Goal: Task Accomplishment & Management: Use online tool/utility

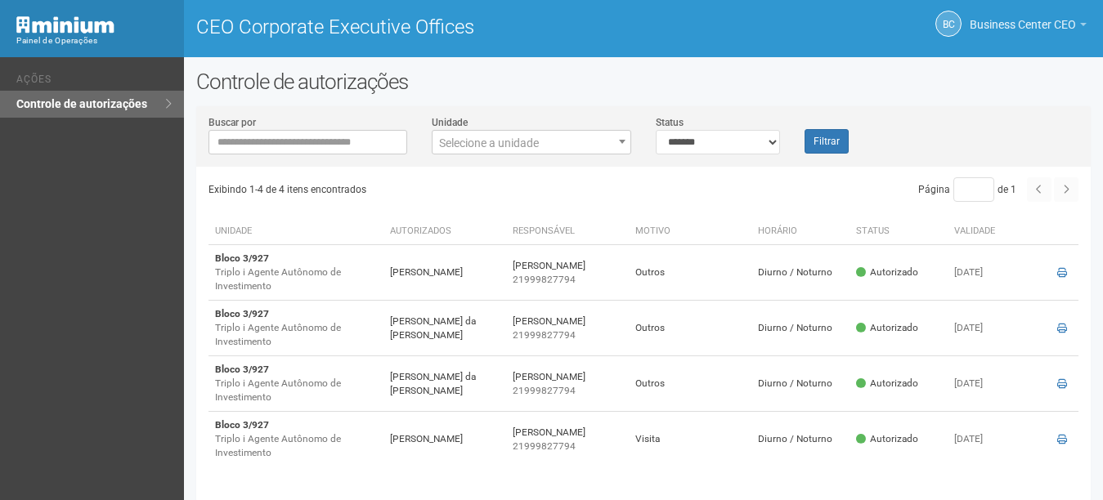
click at [1004, 3] on span "Business Center CEO" at bounding box center [1023, 16] width 106 height 29
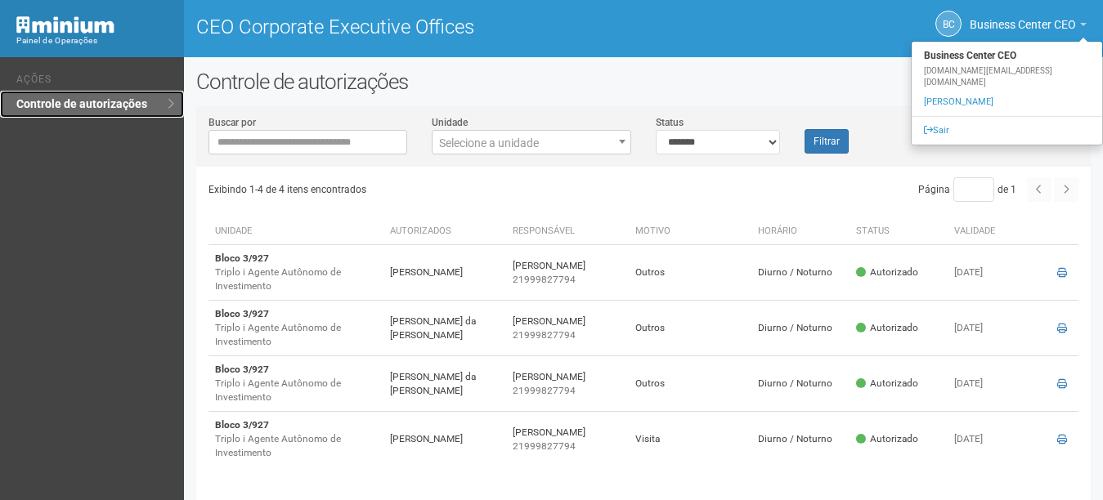
click at [161, 110] on link "Controle de autorizações" at bounding box center [92, 104] width 184 height 27
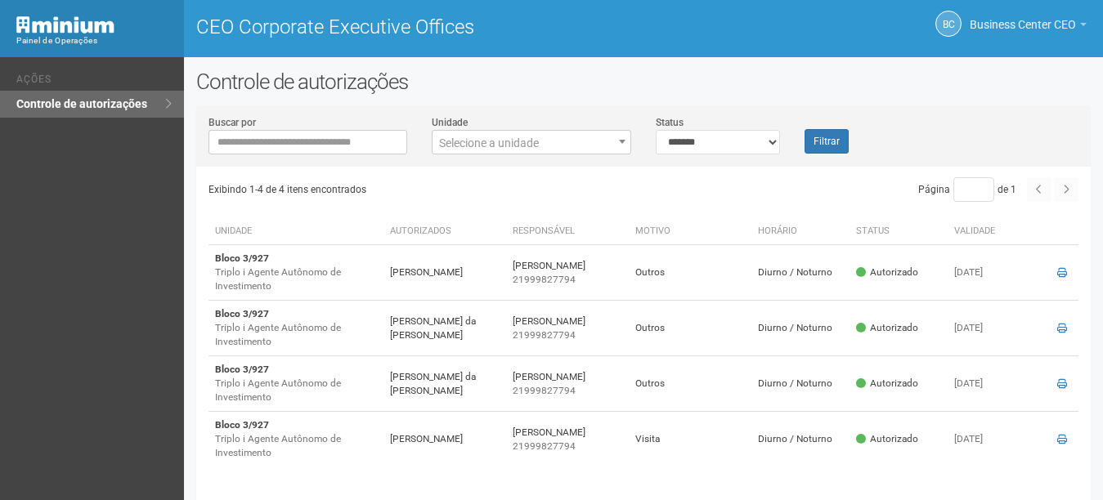
click at [1040, 16] on span "Business Center CEO" at bounding box center [1023, 16] width 106 height 29
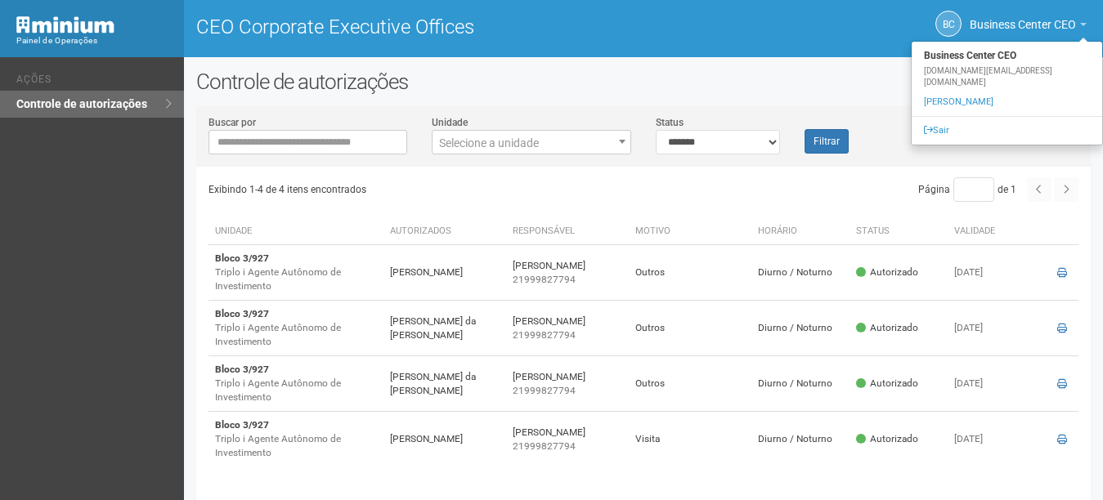
click at [584, 89] on h2 "Controle de autorizações" at bounding box center [643, 81] width 894 height 25
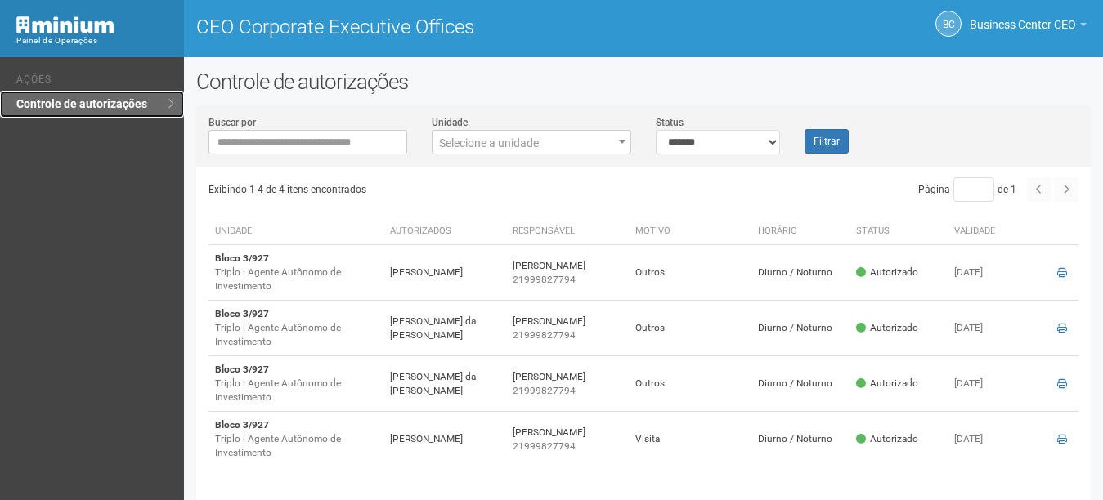
click at [40, 110] on link "Controle de autorizações" at bounding box center [92, 104] width 184 height 27
click at [1025, 27] on span "Business Center CEO" at bounding box center [1023, 16] width 106 height 29
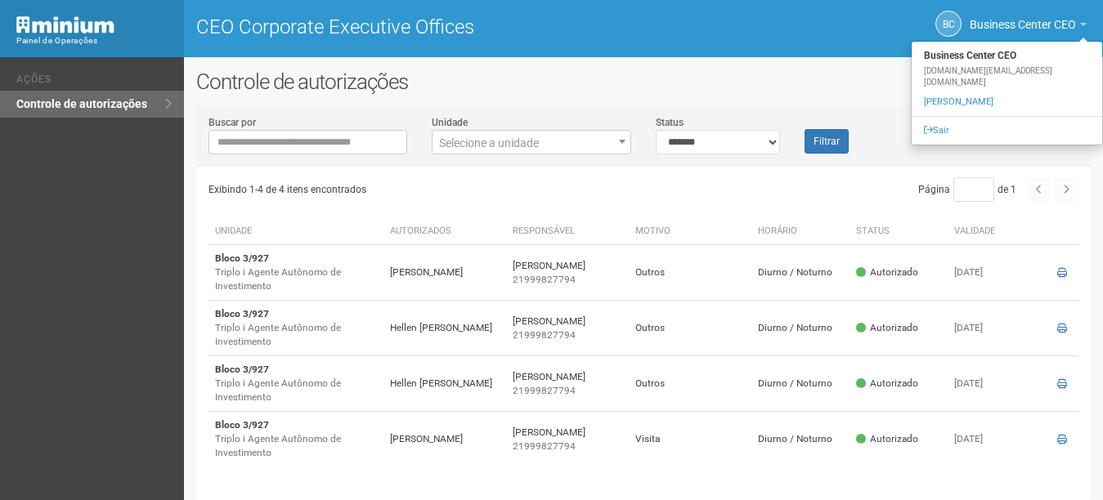
click at [74, 30] on img at bounding box center [65, 24] width 98 height 17
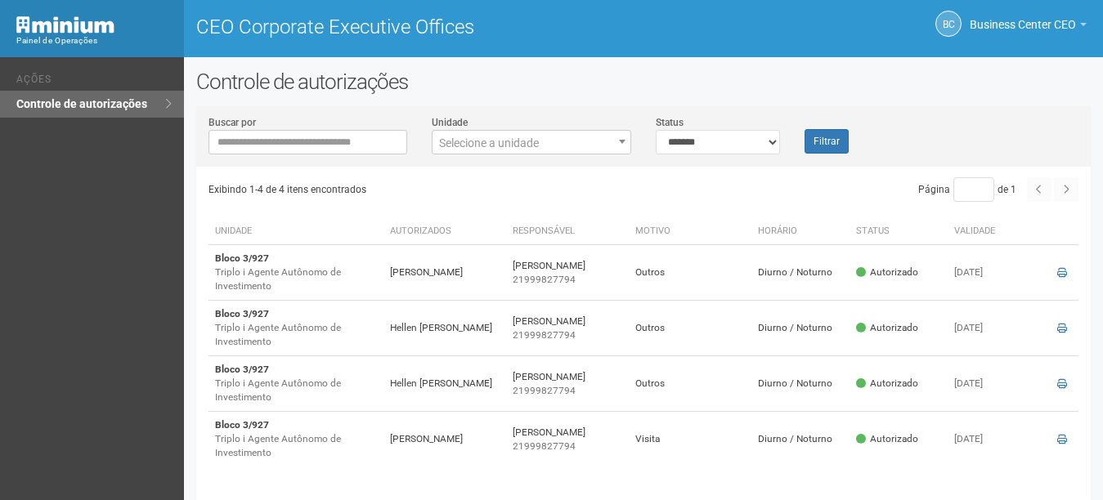
click at [61, 38] on div "Painel de Operações" at bounding box center [93, 41] width 155 height 15
click at [69, 16] on div "Painel de Operações" at bounding box center [92, 28] width 184 height 57
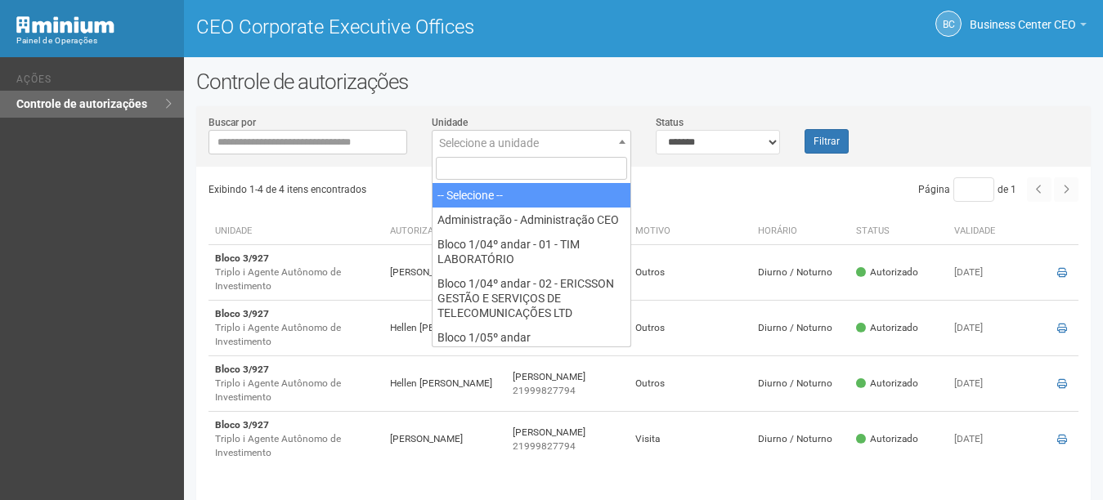
click at [548, 151] on span "Selecione a unidade" at bounding box center [531, 143] width 198 height 25
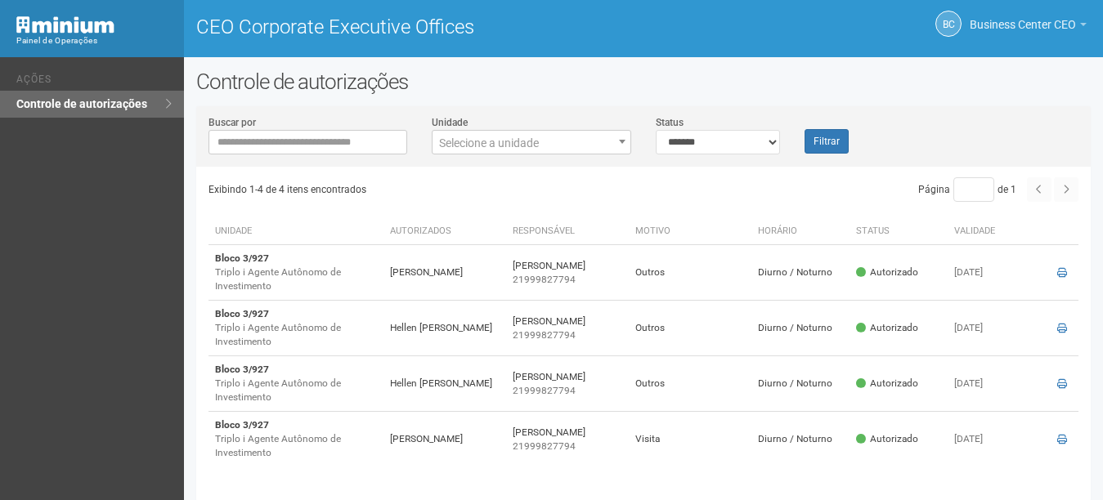
click at [1036, 25] on span "Business Center CEO" at bounding box center [1023, 16] width 106 height 29
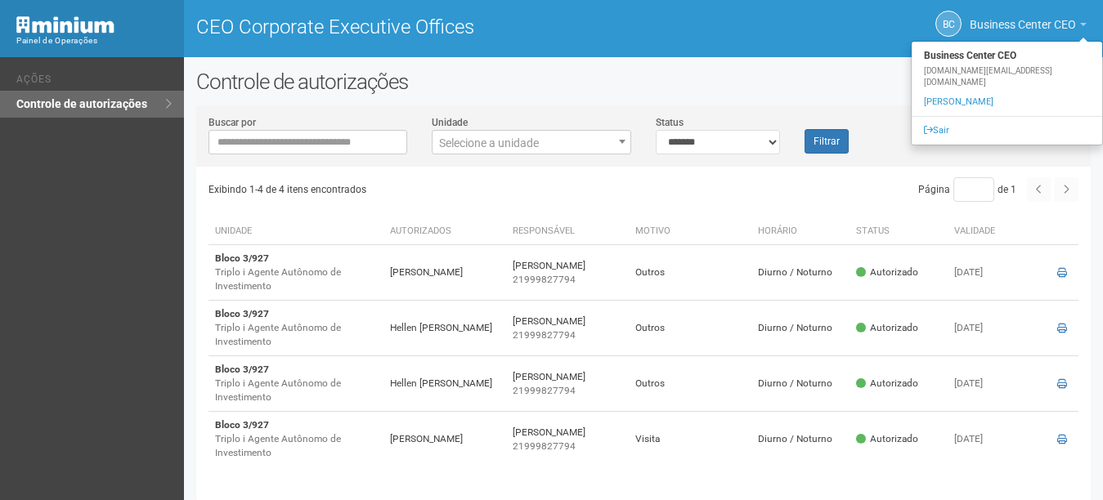
click at [1036, 25] on span "Business Center CEO" at bounding box center [1023, 16] width 106 height 29
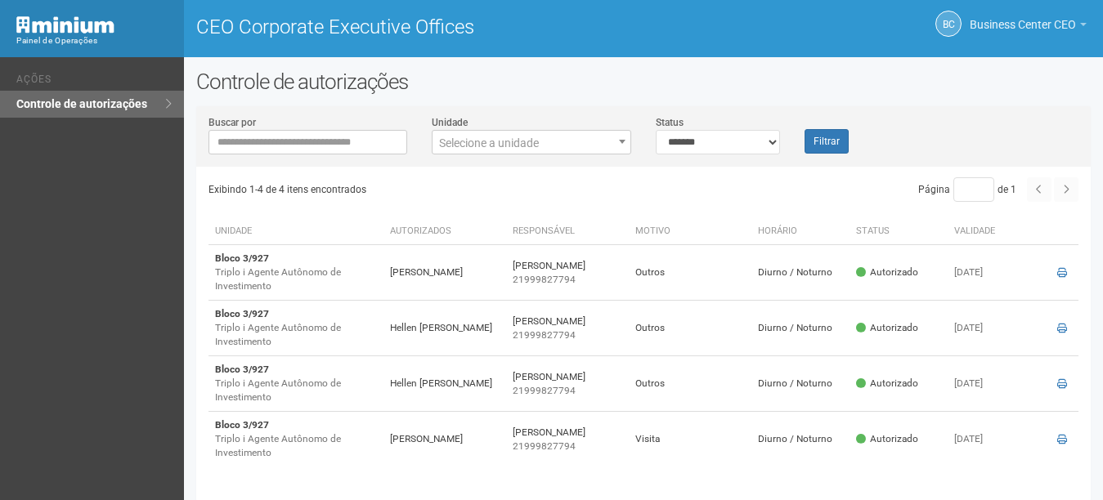
click at [1036, 25] on span "Business Center CEO" at bounding box center [1023, 16] width 106 height 29
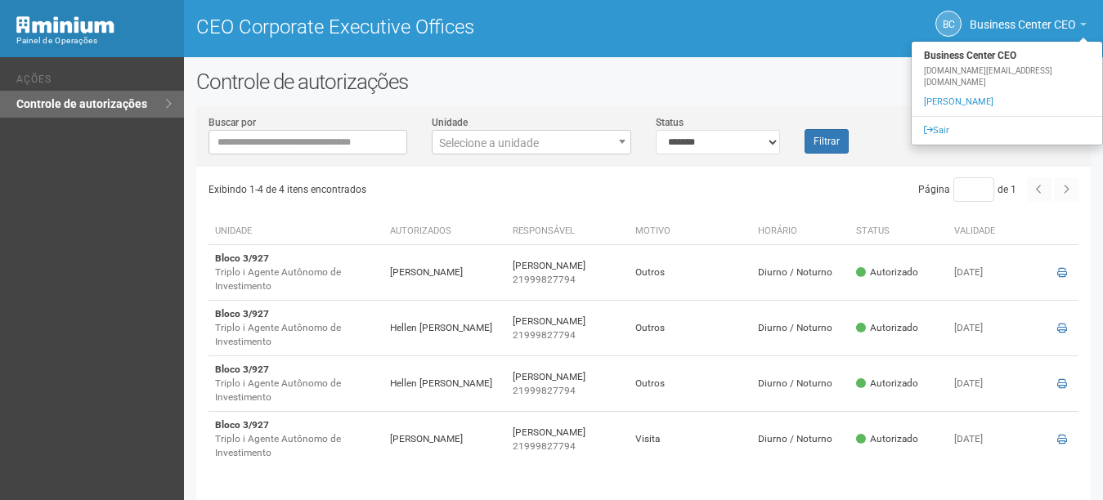
click at [994, 63] on strong "Business Center CEO" at bounding box center [1007, 56] width 190 height 20
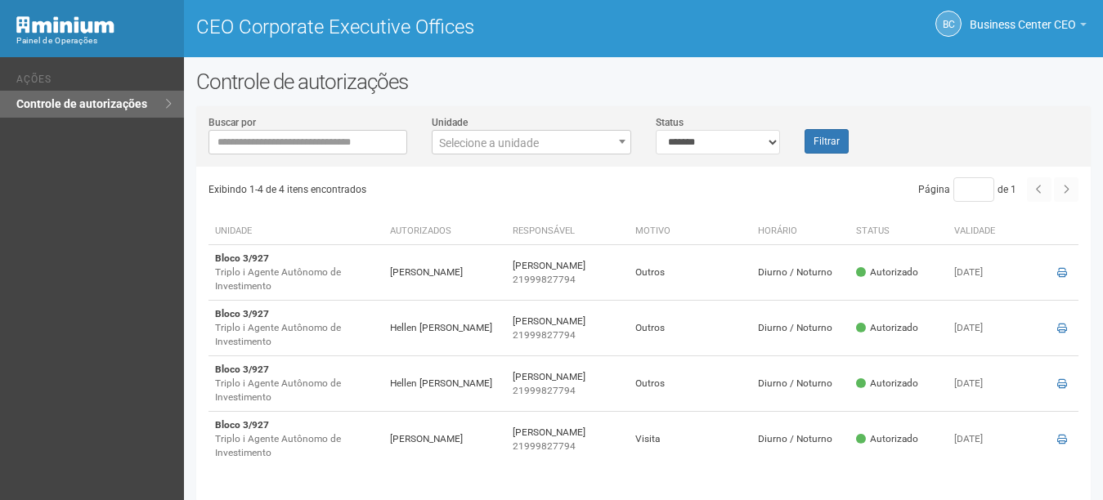
click at [92, 32] on img at bounding box center [65, 24] width 98 height 17
click at [1021, 32] on link "Business Center CEO" at bounding box center [1028, 26] width 117 height 13
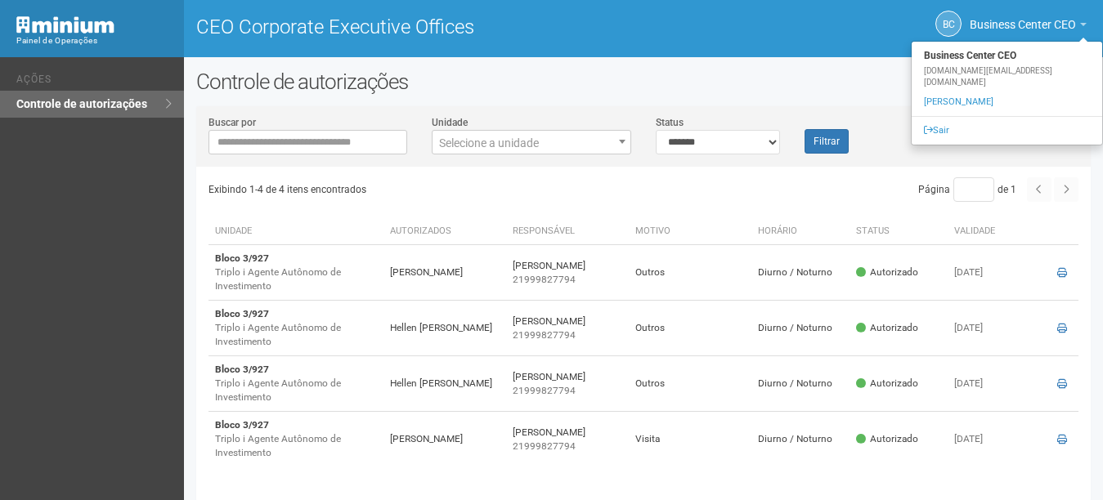
click at [750, 68] on div "**********" at bounding box center [551, 283] width 1103 height 453
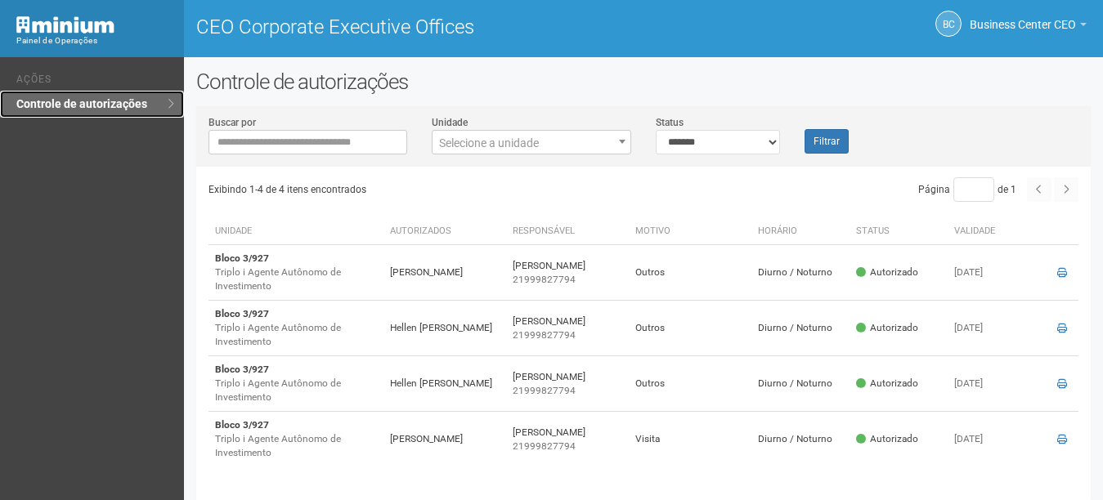
click at [130, 93] on link "Controle de autorizações" at bounding box center [92, 104] width 184 height 27
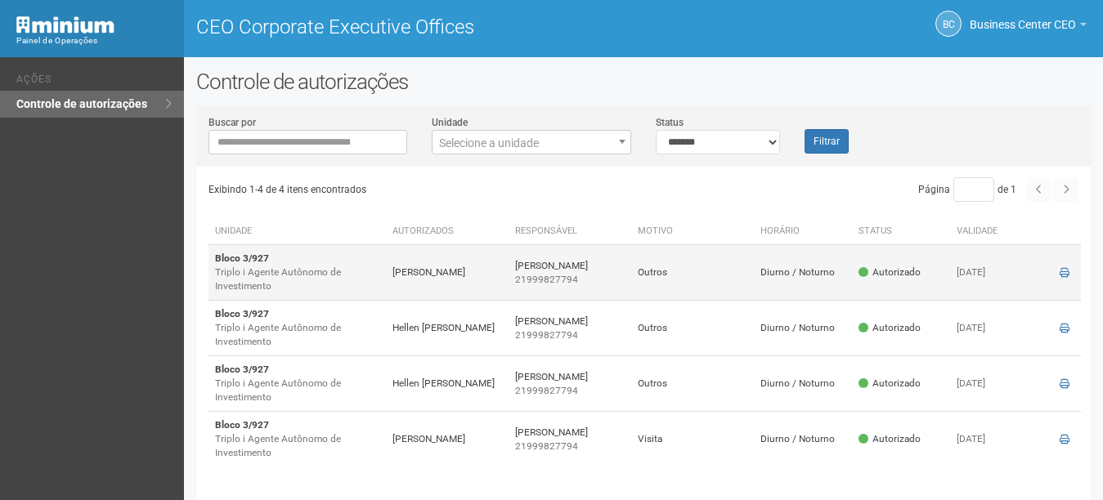
click at [685, 281] on td "Outros" at bounding box center [692, 273] width 123 height 56
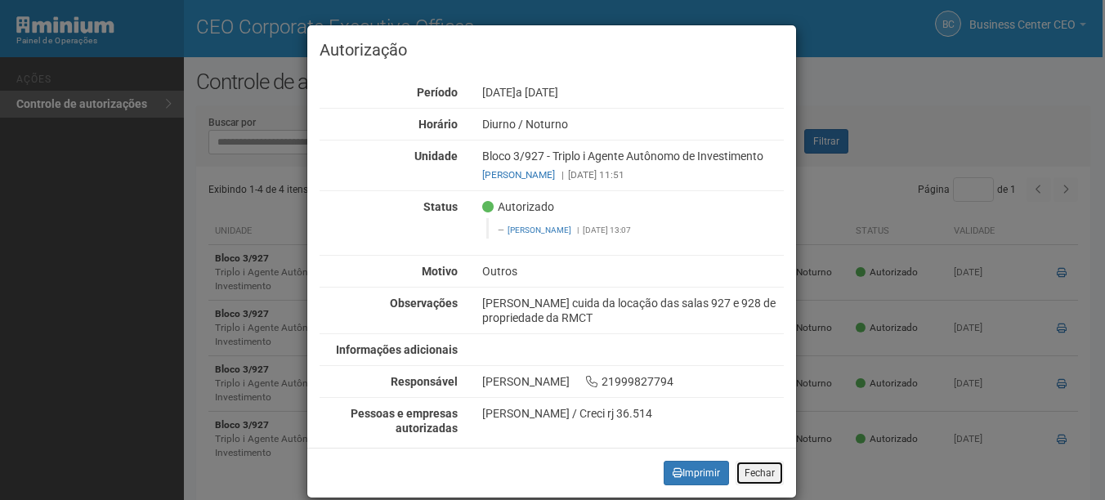
click at [755, 464] on button "Fechar" at bounding box center [760, 473] width 48 height 25
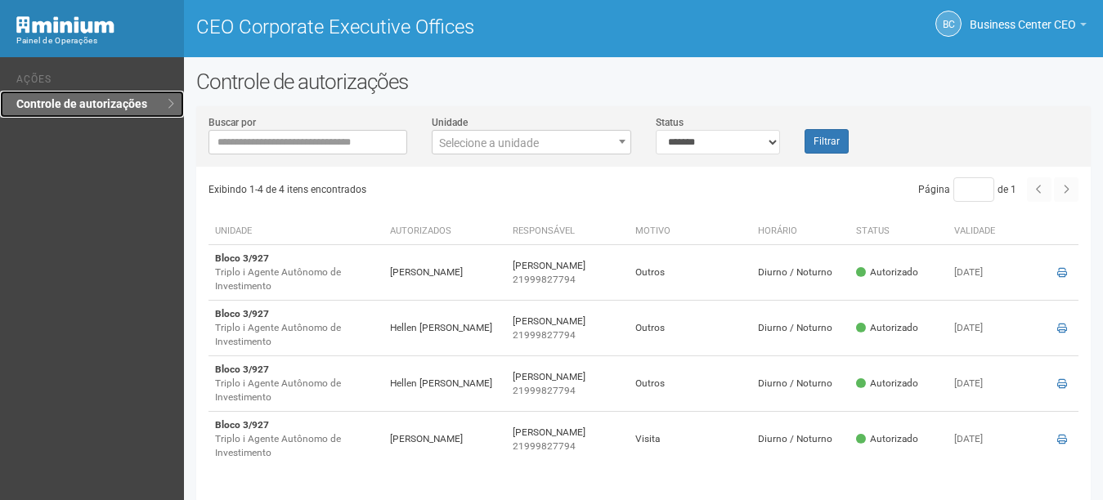
click at [162, 109] on link "Controle de autorizações" at bounding box center [92, 104] width 184 height 27
click at [501, 159] on div "**********" at bounding box center [643, 140] width 894 height 52
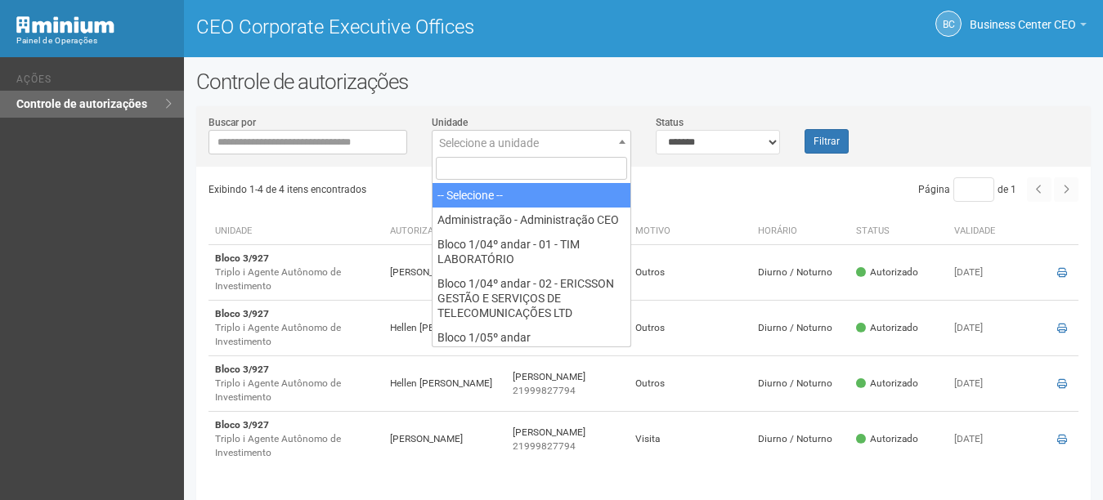
click at [504, 149] on span "Selecione a unidade" at bounding box center [531, 143] width 198 height 25
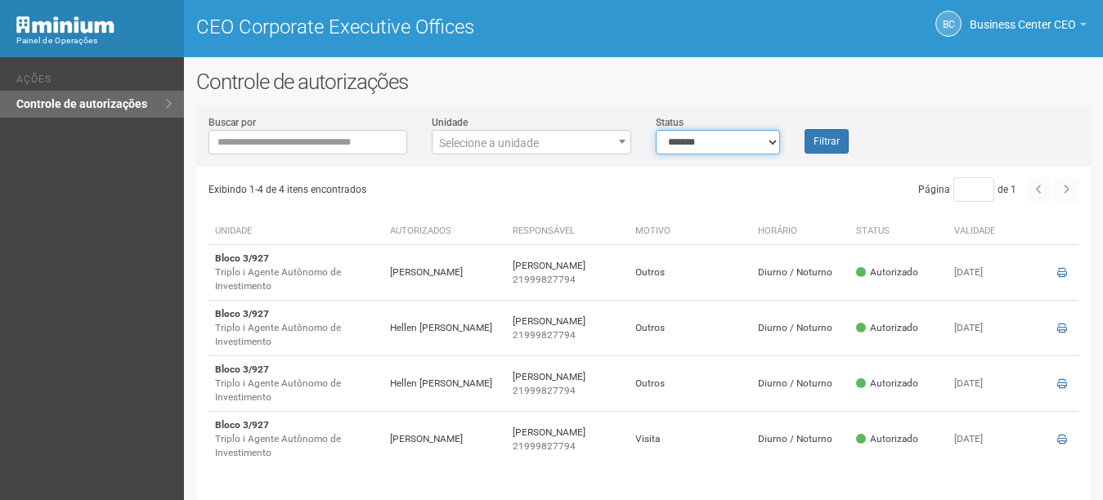
click at [703, 134] on select "**********" at bounding box center [718, 142] width 124 height 25
click at [1011, 16] on span "Business Center CEO" at bounding box center [1023, 16] width 106 height 29
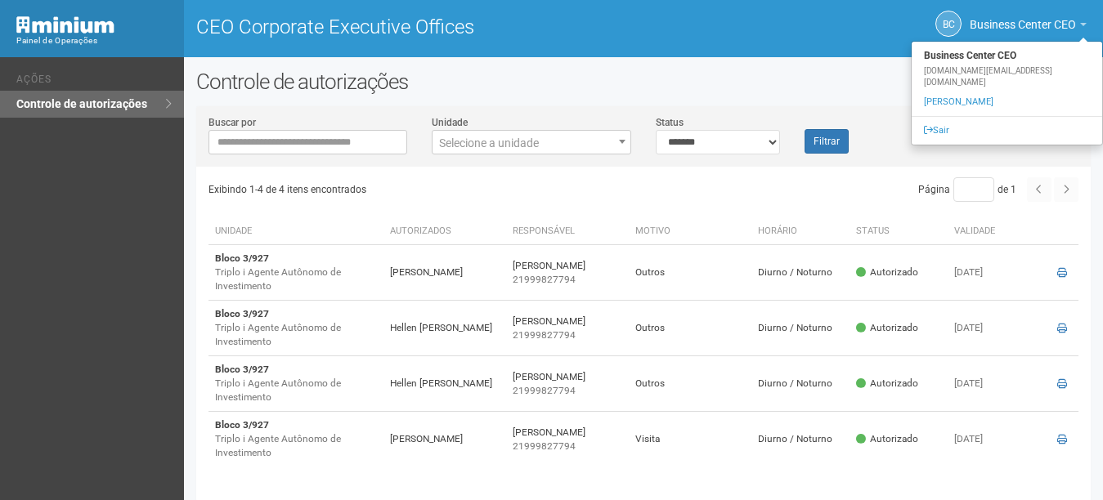
click at [801, 76] on h2 "Controle de autorizações" at bounding box center [643, 81] width 894 height 25
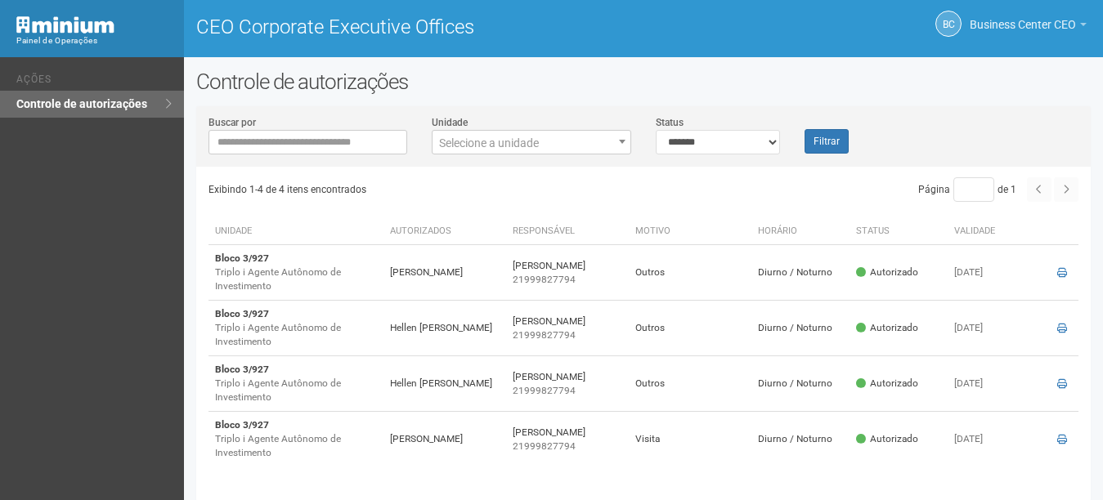
click at [1063, 26] on span "Business Center CEO" at bounding box center [1023, 16] width 106 height 29
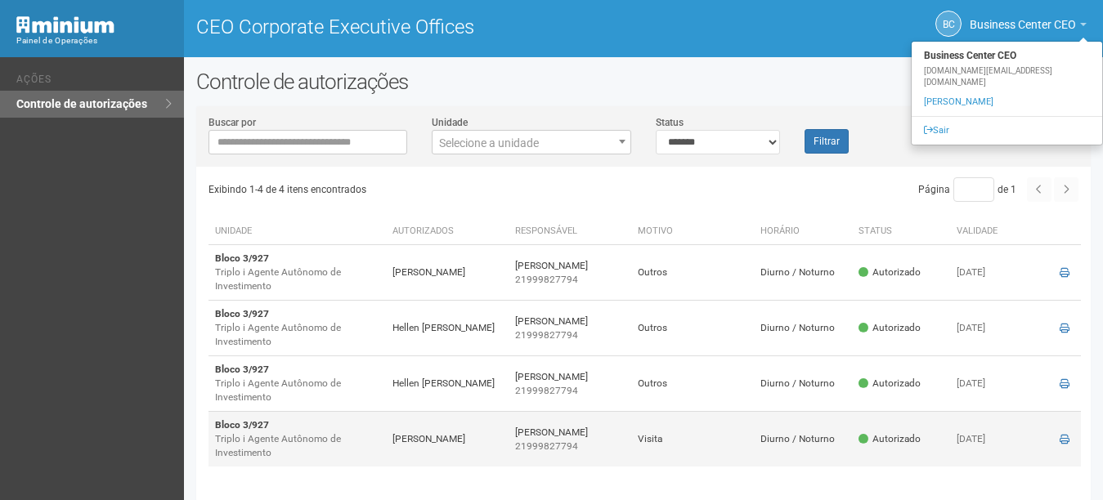
click at [529, 459] on td "Viviane Feliciano 21999827794" at bounding box center [570, 440] width 123 height 56
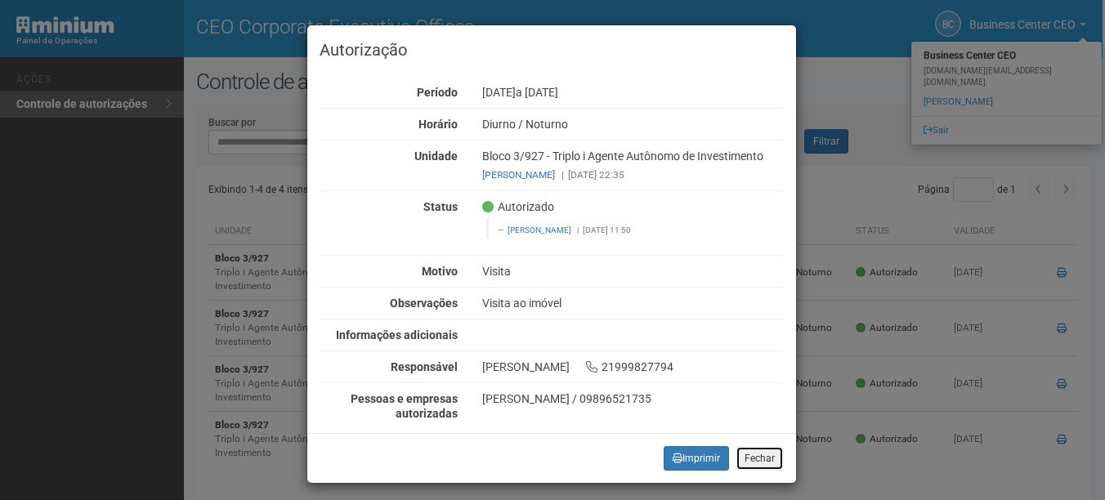
click at [764, 456] on button "Fechar" at bounding box center [760, 458] width 48 height 25
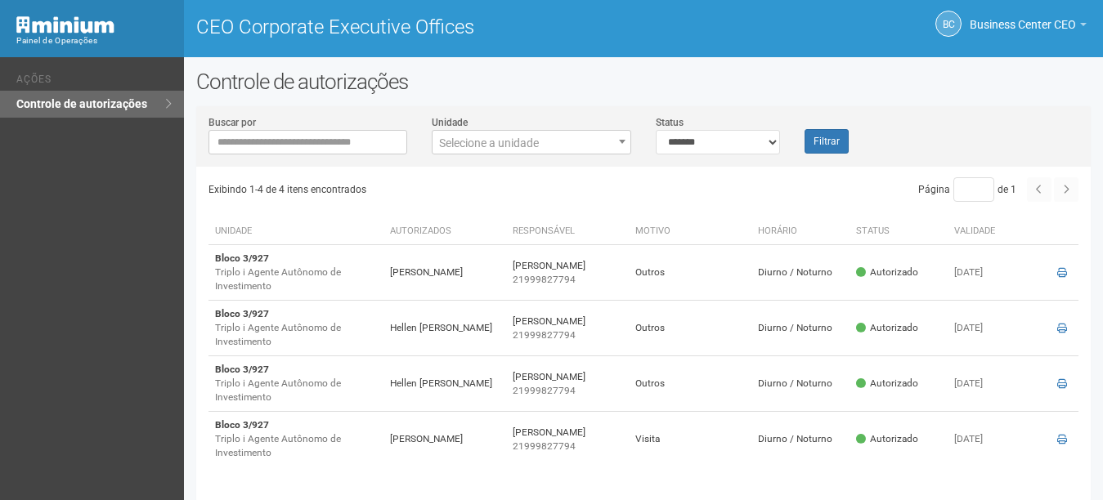
click at [389, 26] on h1 "CEO Corporate Executive Offices" at bounding box center [413, 26] width 435 height 21
click at [46, 21] on img at bounding box center [65, 24] width 98 height 17
click at [1002, 29] on span "Business Center CEO" at bounding box center [1023, 16] width 106 height 29
click at [174, 106] on link "Controle de autorizações" at bounding box center [92, 104] width 184 height 27
click at [1038, 23] on span "Business Center CEO" at bounding box center [1023, 16] width 106 height 29
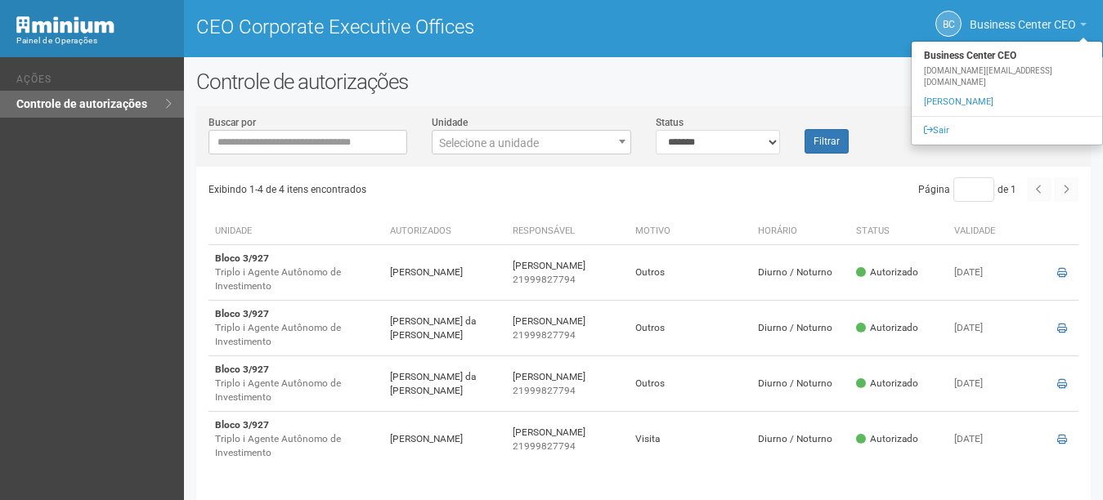
click at [1061, 12] on span "Business Center CEO" at bounding box center [1023, 16] width 106 height 29
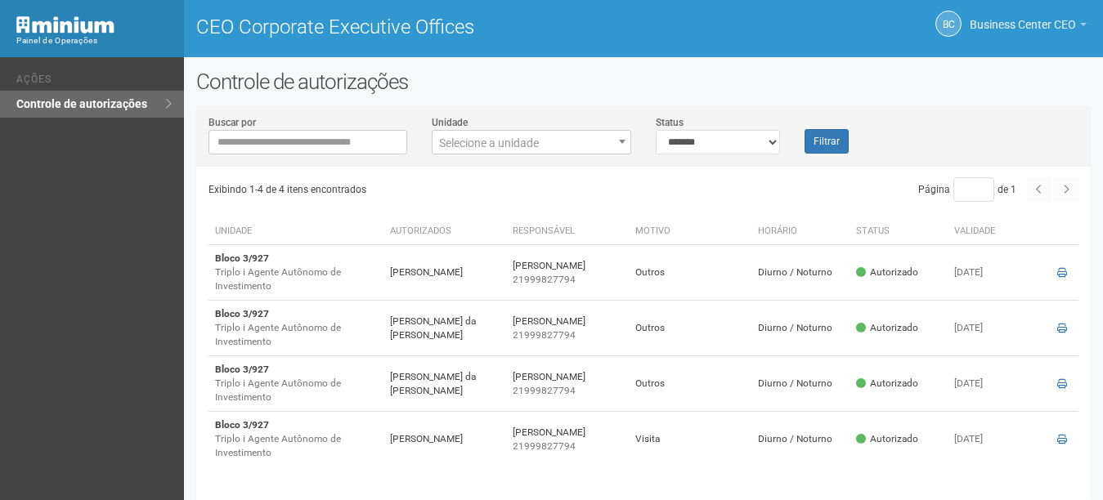
click at [1023, 32] on link "Business Center CEO" at bounding box center [1028, 26] width 117 height 13
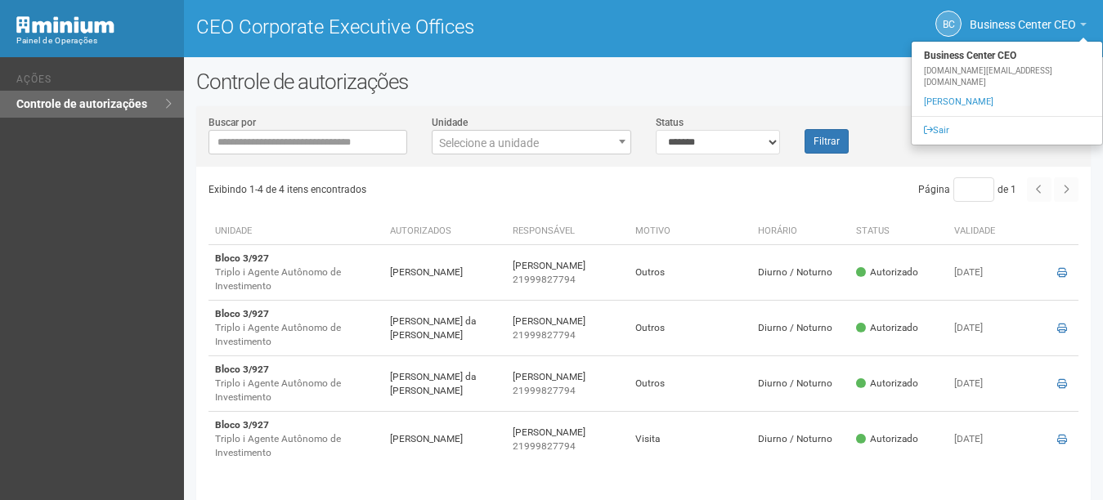
click at [1095, 392] on div "**********" at bounding box center [643, 289] width 919 height 441
